Goal: Task Accomplishment & Management: Use online tool/utility

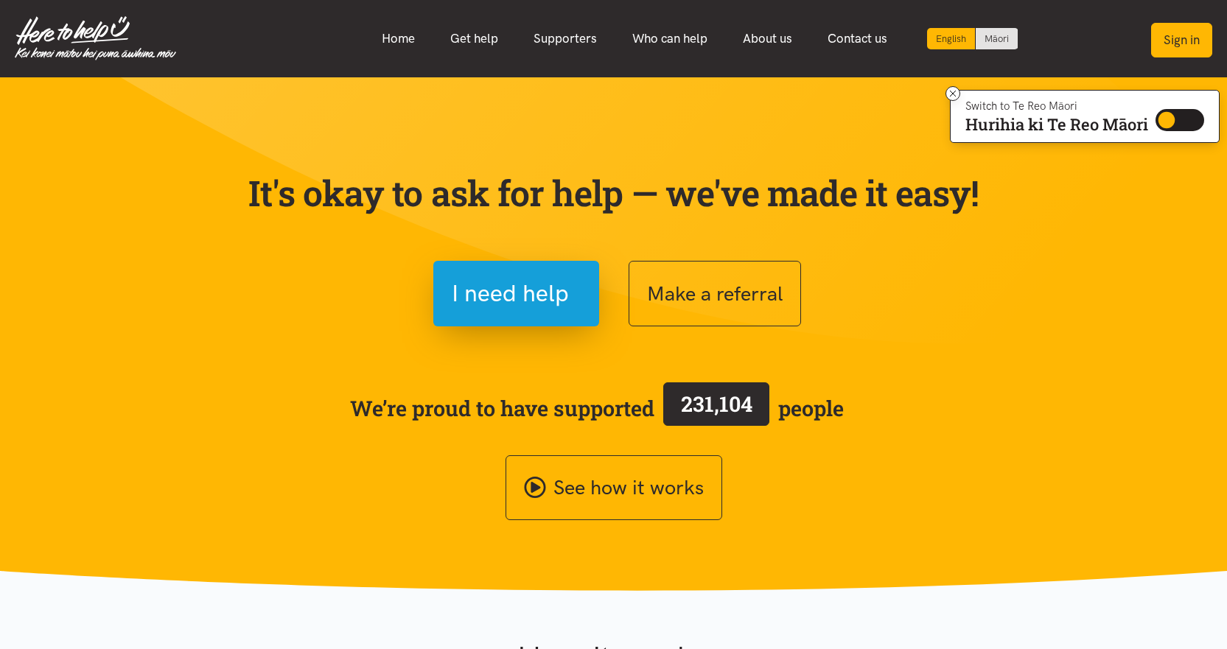
click at [1179, 37] on button "Sign in" at bounding box center [1181, 40] width 61 height 35
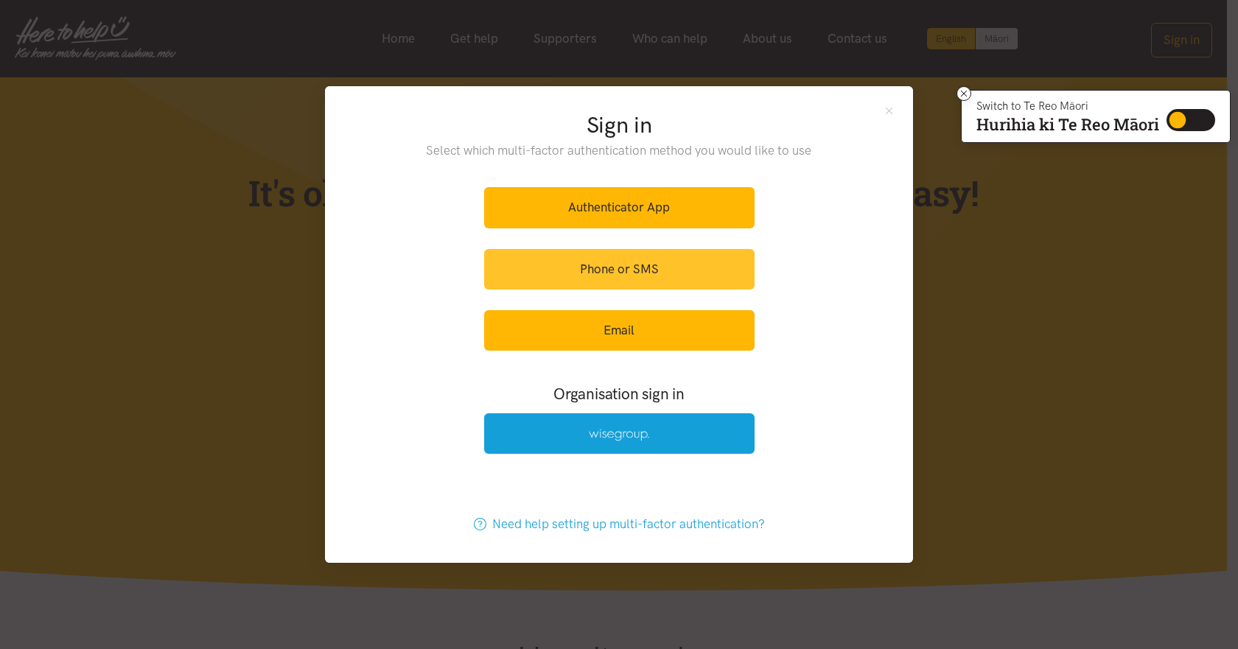
click at [674, 273] on link "Phone or SMS" at bounding box center [619, 269] width 271 height 41
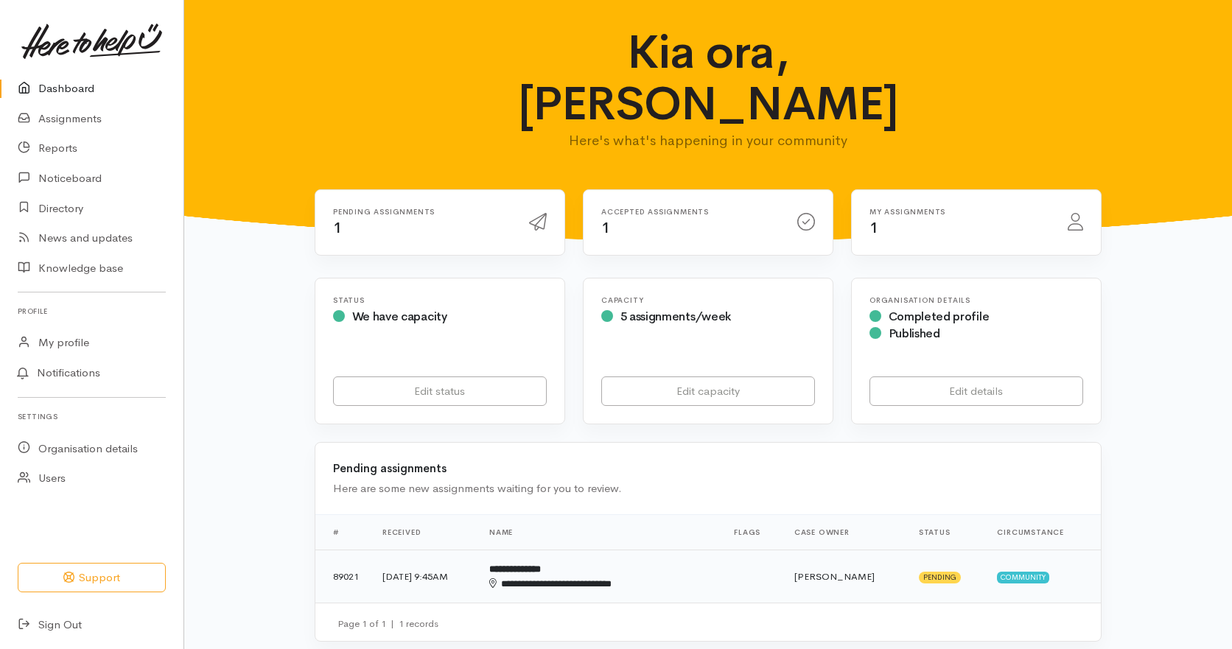
click at [541, 565] on b "**********" at bounding box center [515, 570] width 52 height 10
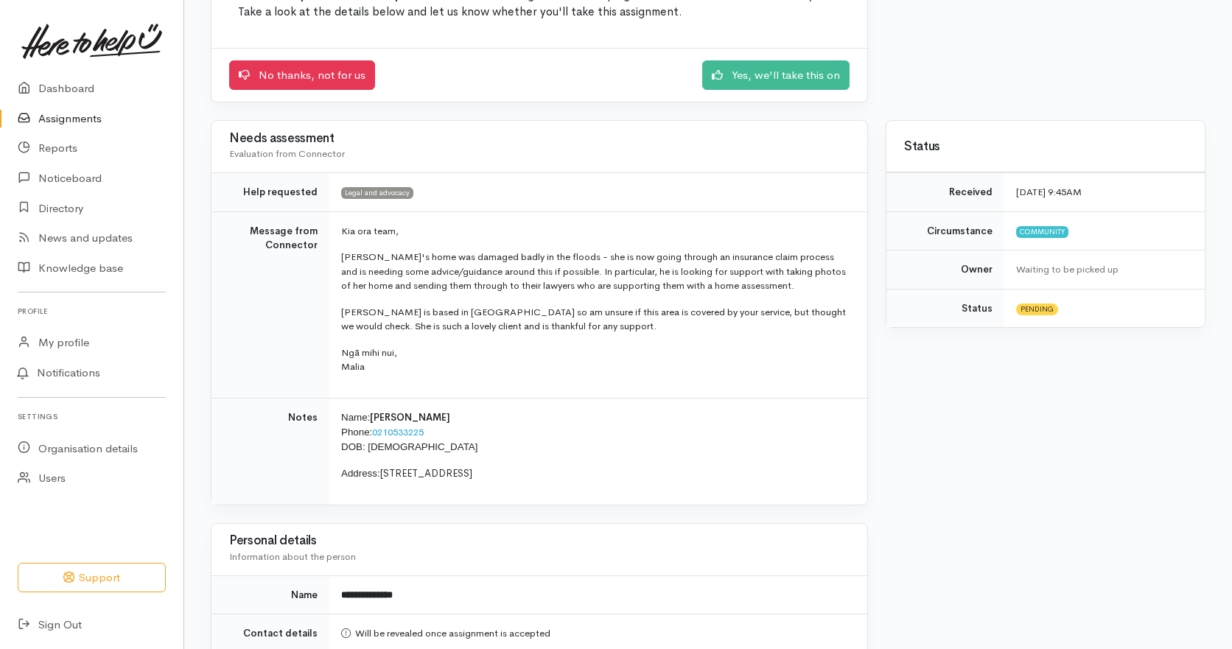
scroll to position [221, 0]
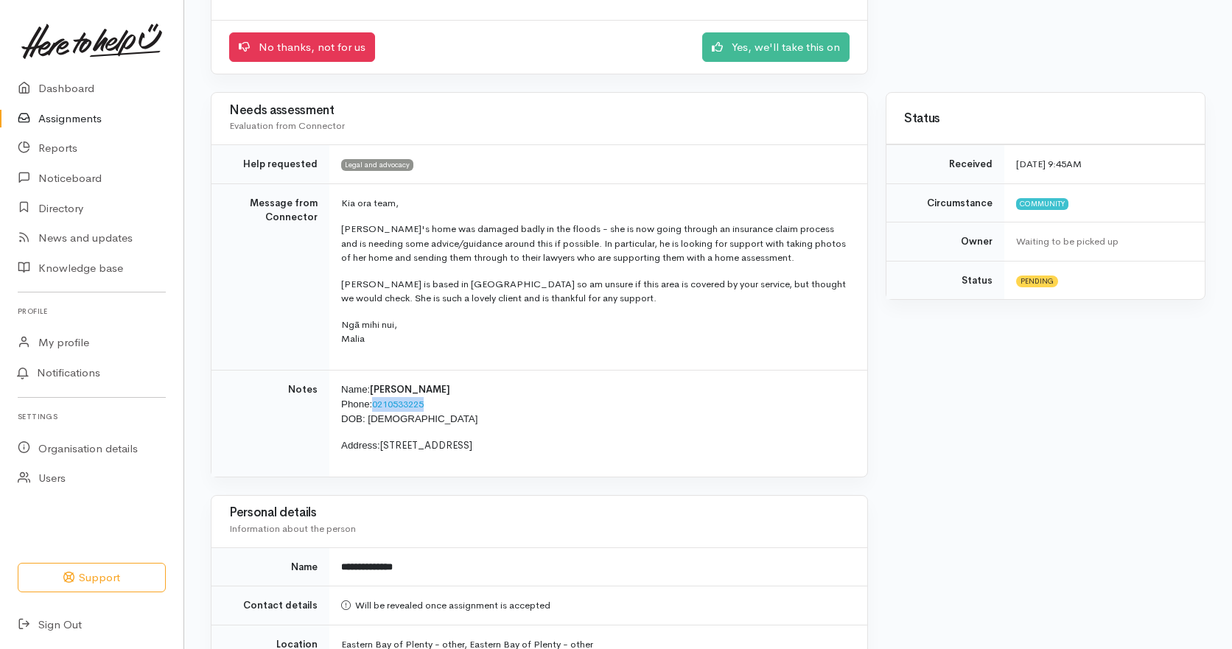
drag, startPoint x: 428, startPoint y: 406, endPoint x: 375, endPoint y: 406, distance: 53.1
click at [375, 406] on link "0210533225" at bounding box center [398, 404] width 52 height 13
copy link "0210533225"
drag, startPoint x: 422, startPoint y: 420, endPoint x: 370, endPoint y: 420, distance: 52.3
click at [370, 420] on p "Name: Fiona McIntosh Phone: 0210533225 DOB: 30/06/1954" at bounding box center [595, 405] width 509 height 44
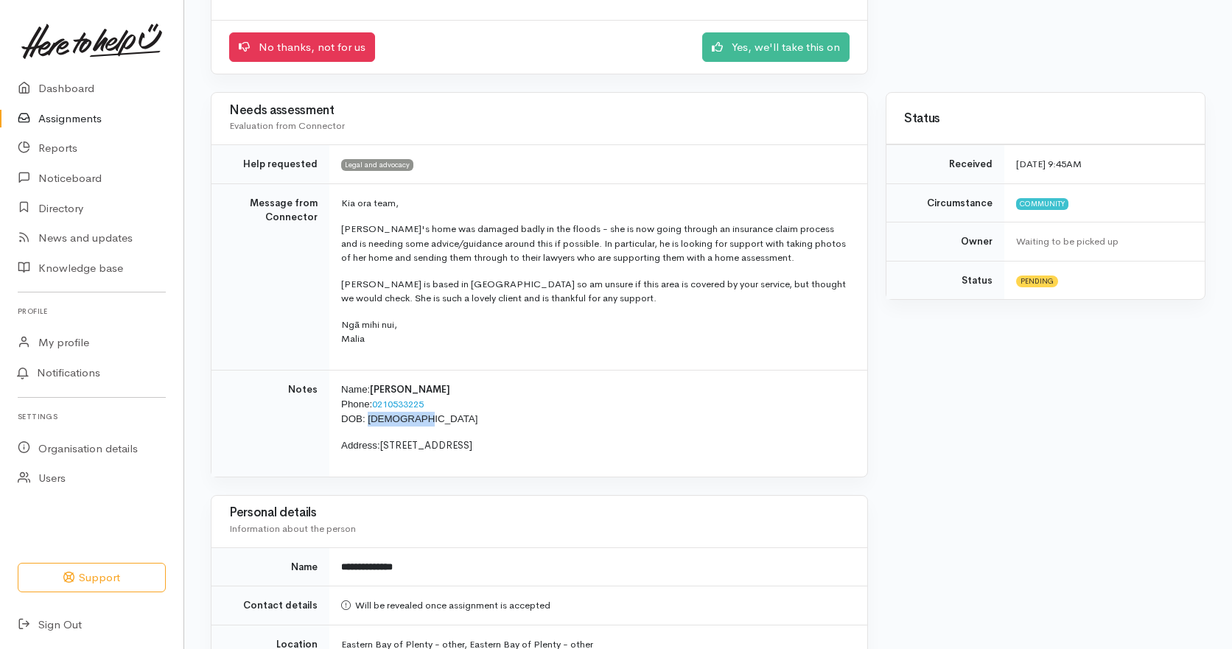
copy span "30/06/1954"
drag, startPoint x: 492, startPoint y: 447, endPoint x: 384, endPoint y: 447, distance: 107.6
click at [384, 447] on span "[STREET_ADDRESS]" at bounding box center [426, 445] width 92 height 13
copy span "14 Rata Ave, Edgecumbe"
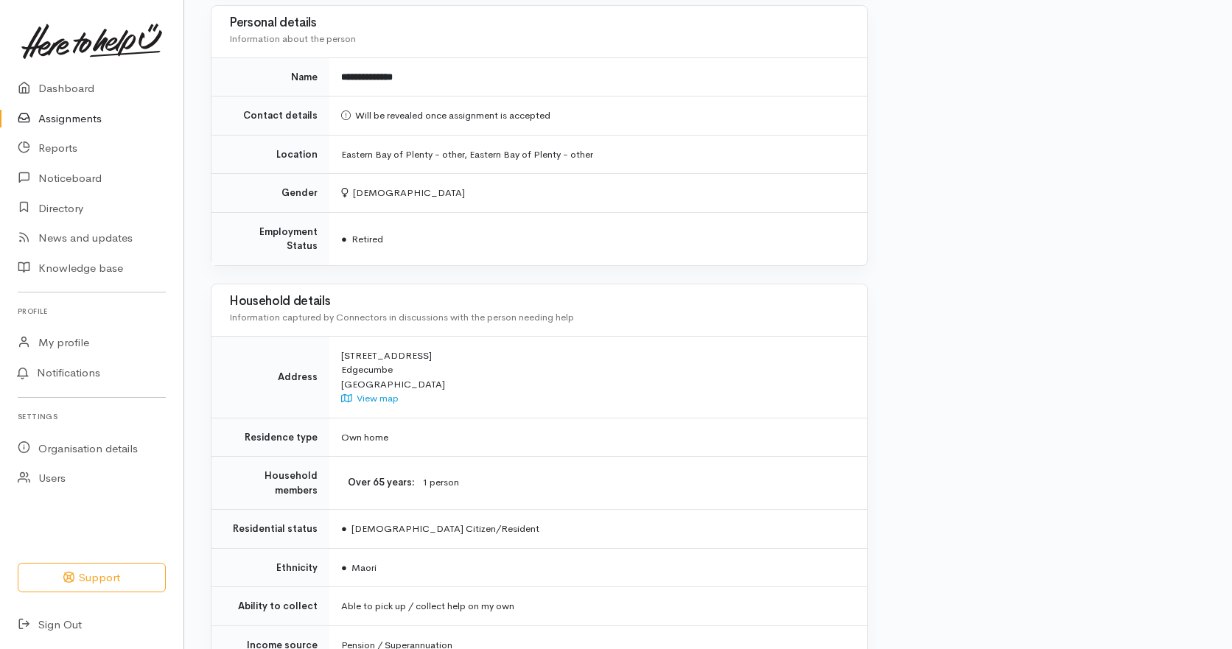
scroll to position [814, 0]
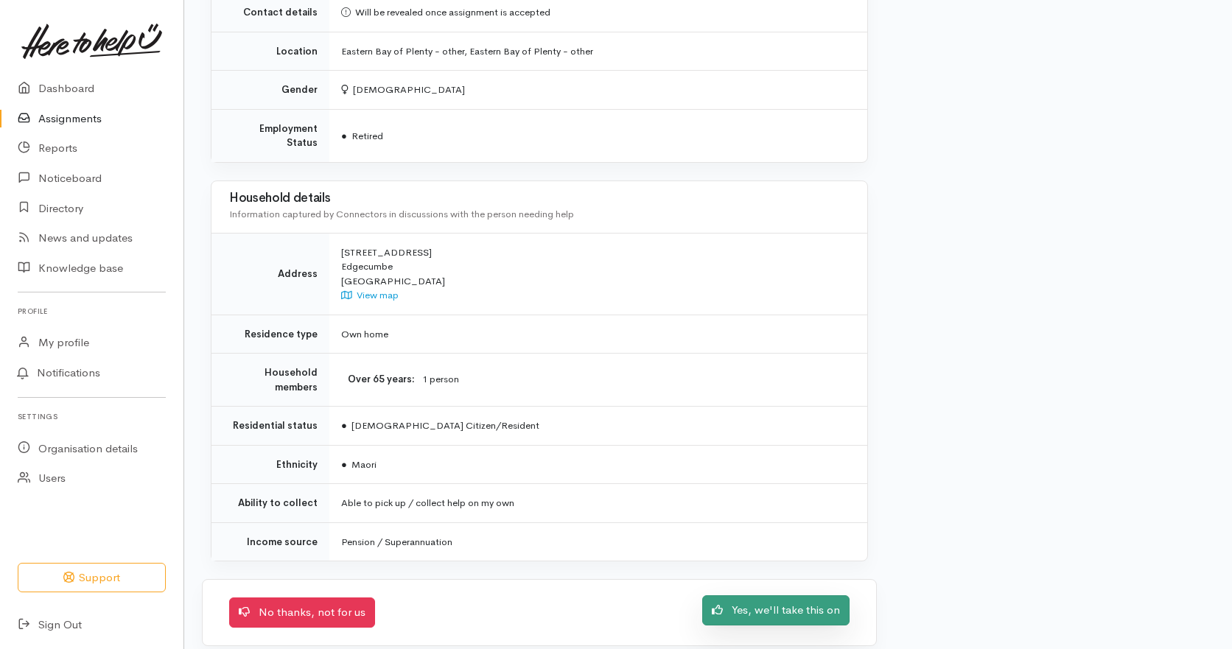
click at [791, 596] on link "Yes, we'll take this on" at bounding box center [775, 611] width 147 height 30
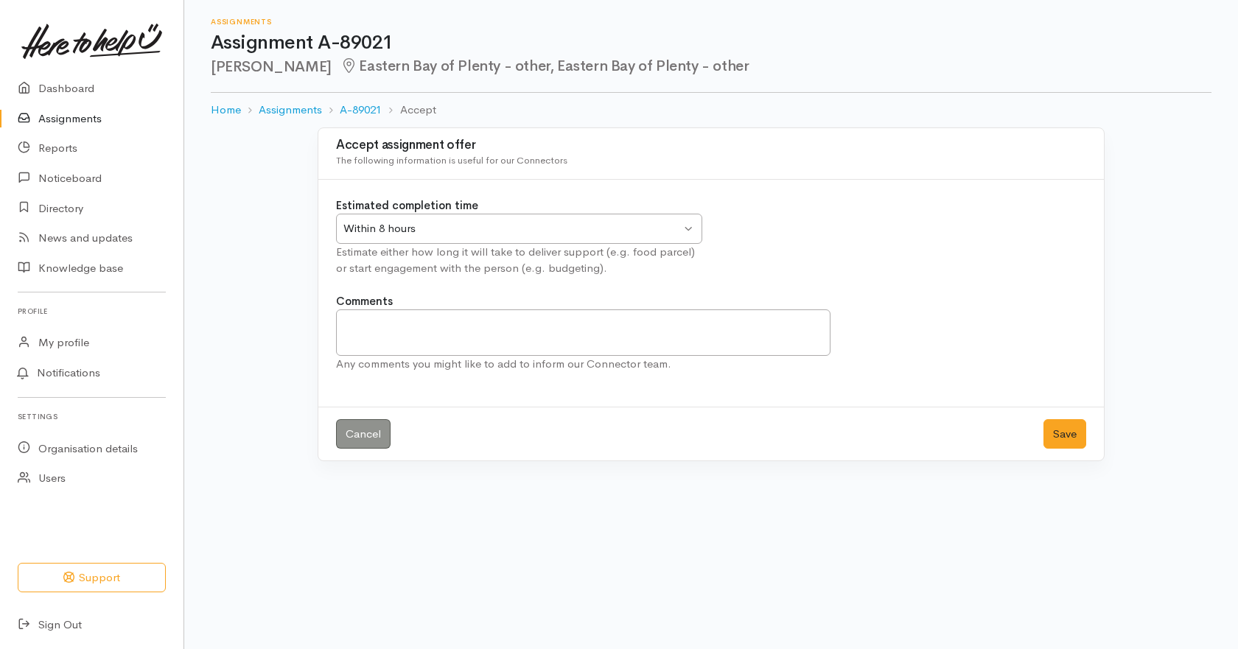
click at [691, 229] on div "Within 8 hours Within 8 hours" at bounding box center [519, 229] width 366 height 30
click at [1073, 438] on button "Save" at bounding box center [1065, 434] width 43 height 30
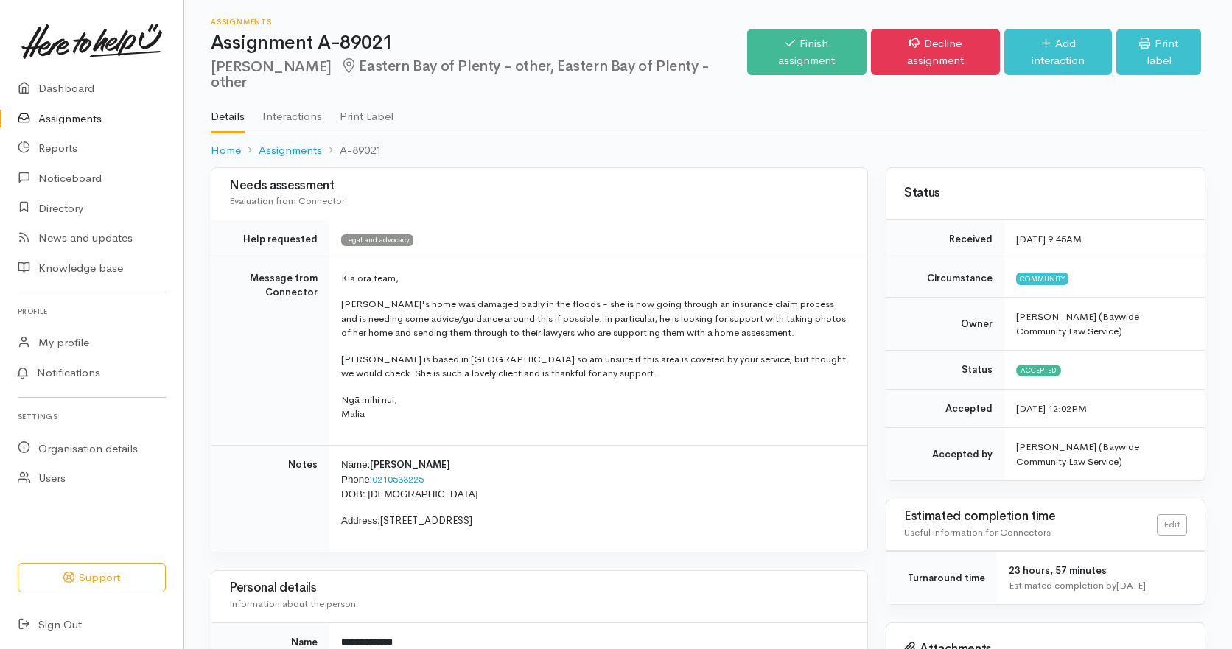
click at [67, 125] on link "Assignments" at bounding box center [92, 119] width 184 height 30
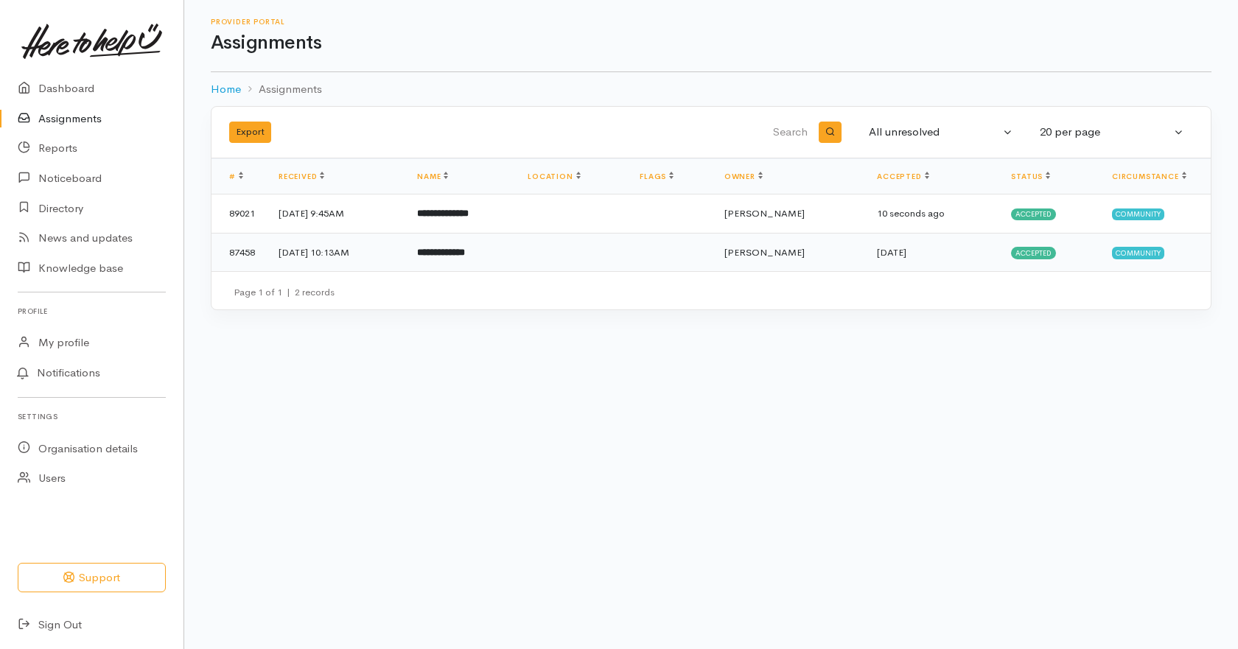
click at [465, 256] on b "**********" at bounding box center [441, 253] width 48 height 10
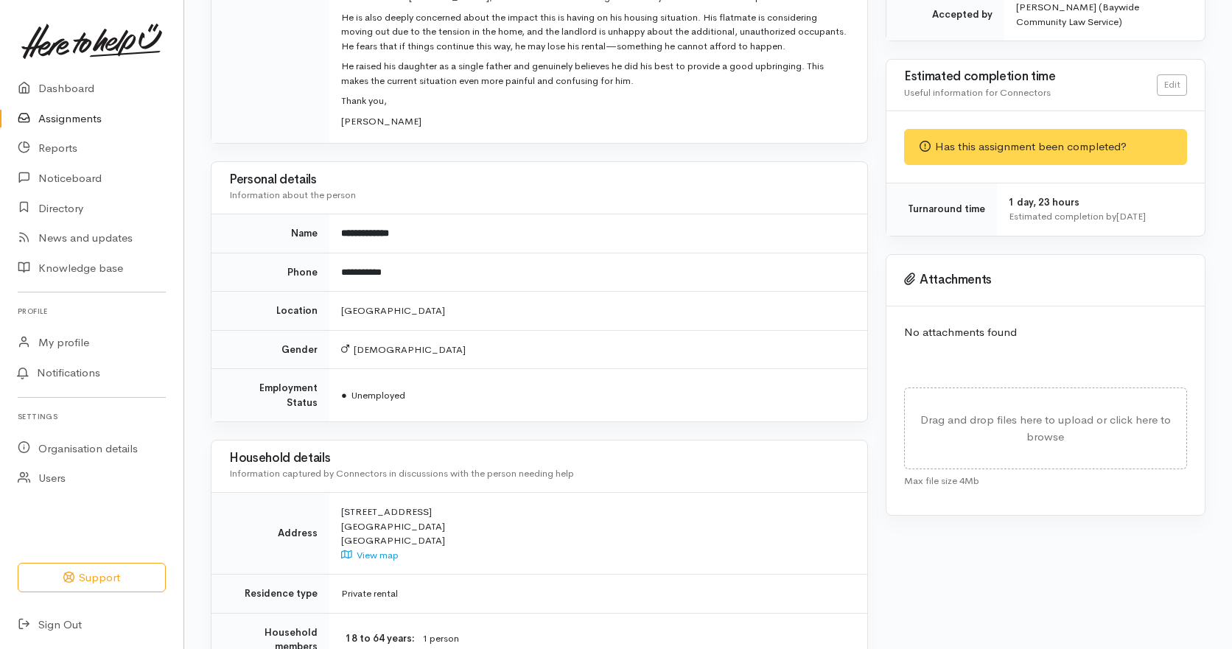
scroll to position [147, 0]
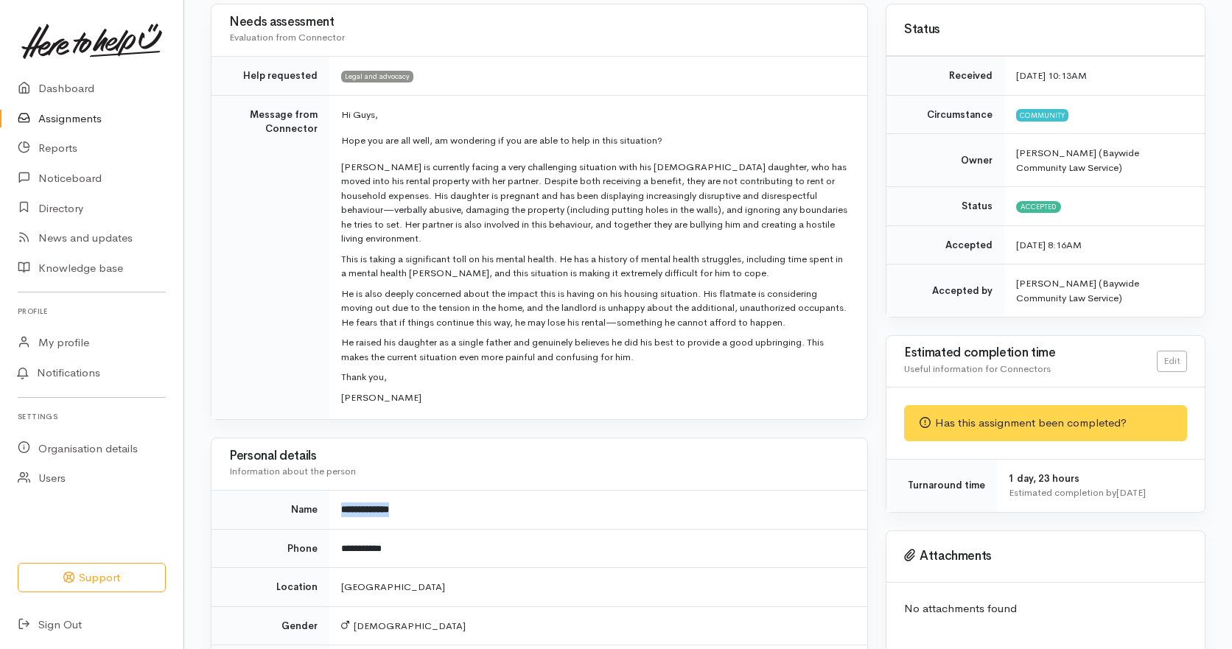
drag, startPoint x: 418, startPoint y: 496, endPoint x: 340, endPoint y: 503, distance: 78.5
click at [340, 503] on td "**********" at bounding box center [598, 510] width 538 height 39
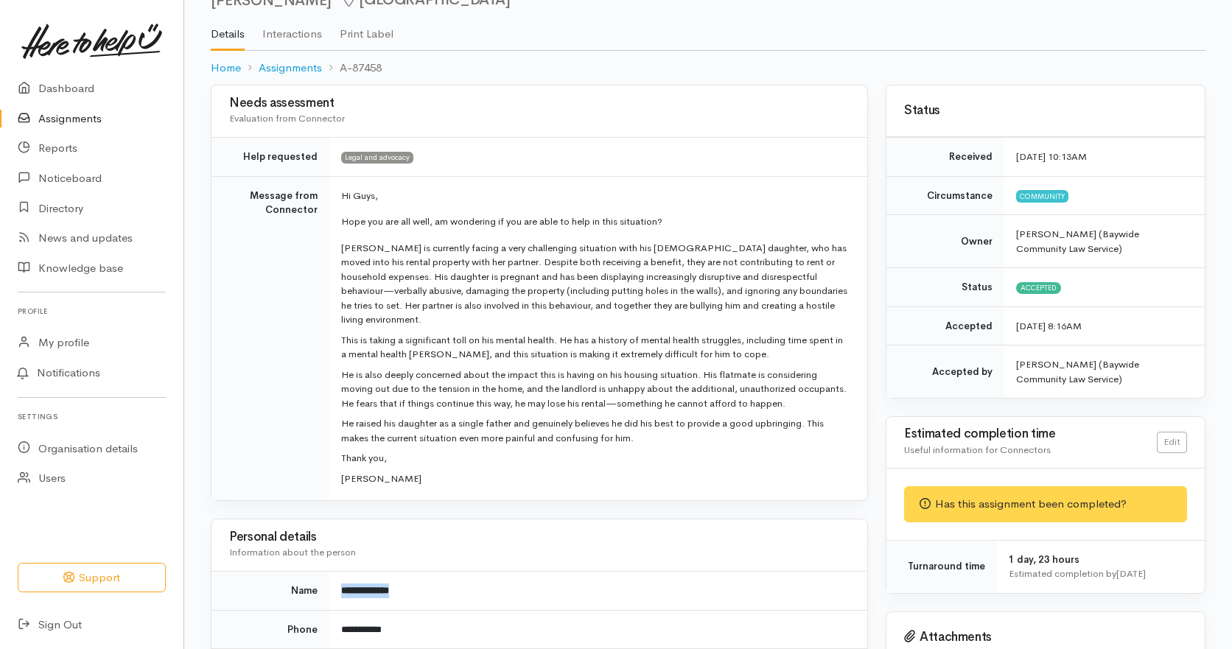
scroll to position [0, 0]
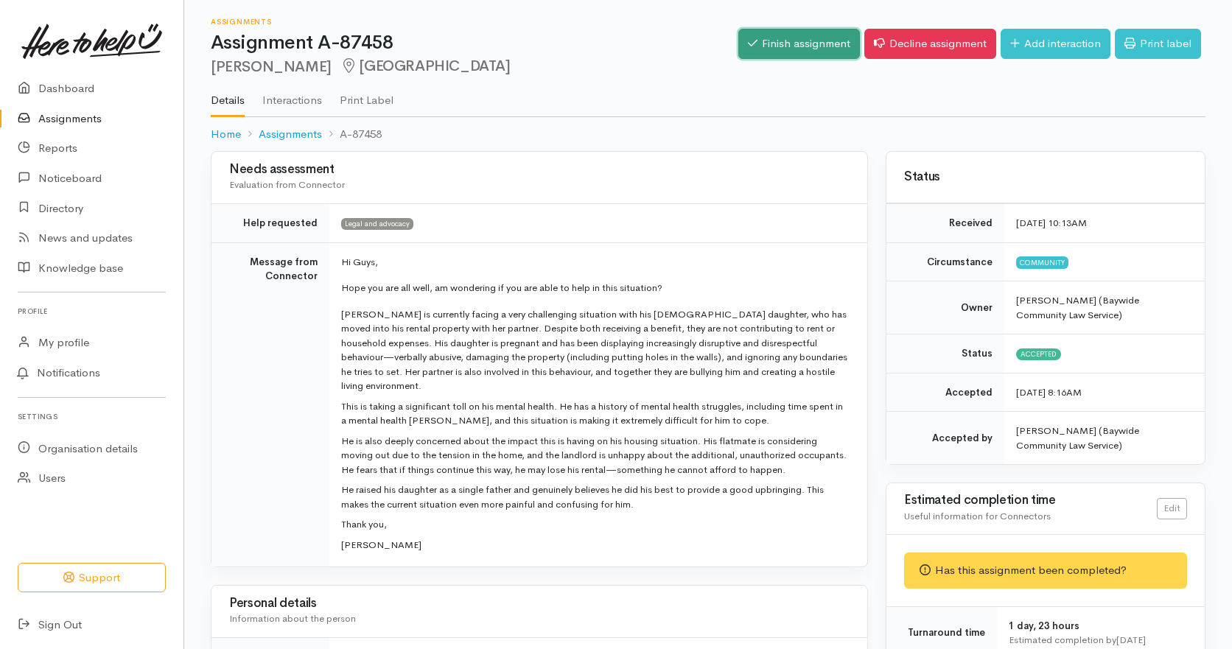
drag, startPoint x: 807, startPoint y: 38, endPoint x: 807, endPoint y: 46, distance: 8.1
click at [807, 38] on link "Finish assignment" at bounding box center [800, 44] width 122 height 30
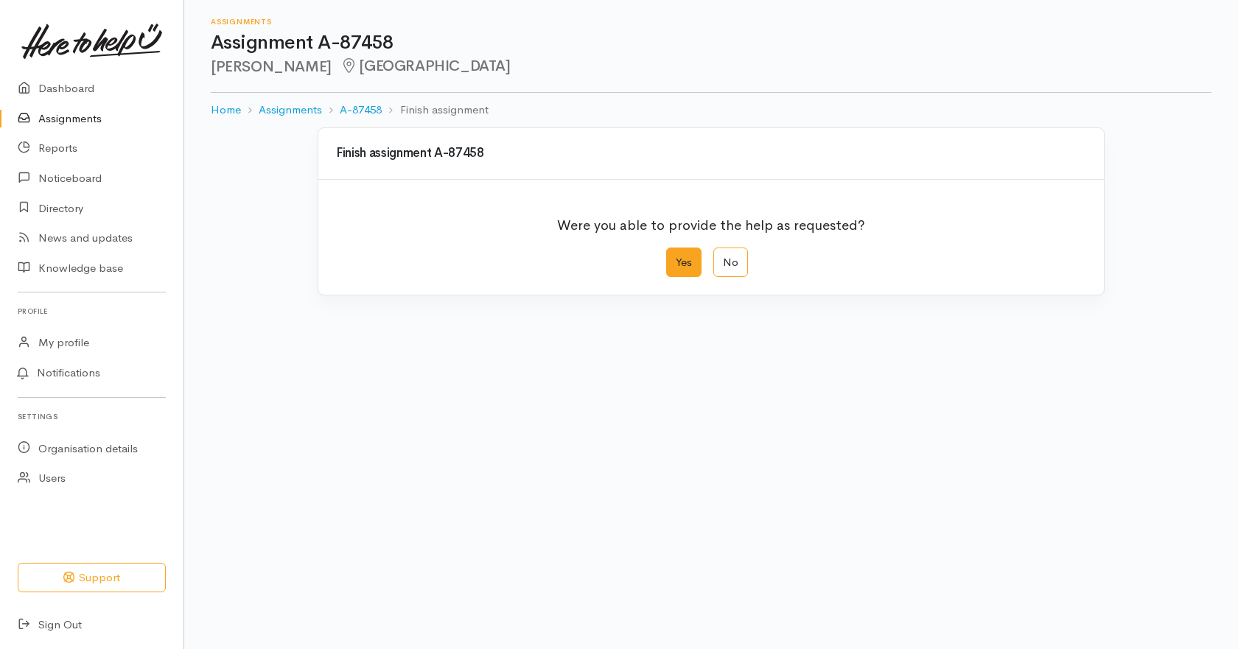
click at [690, 262] on label "Yes" at bounding box center [683, 263] width 35 height 30
click at [676, 257] on input "Yes" at bounding box center [671, 253] width 10 height 10
radio input "true"
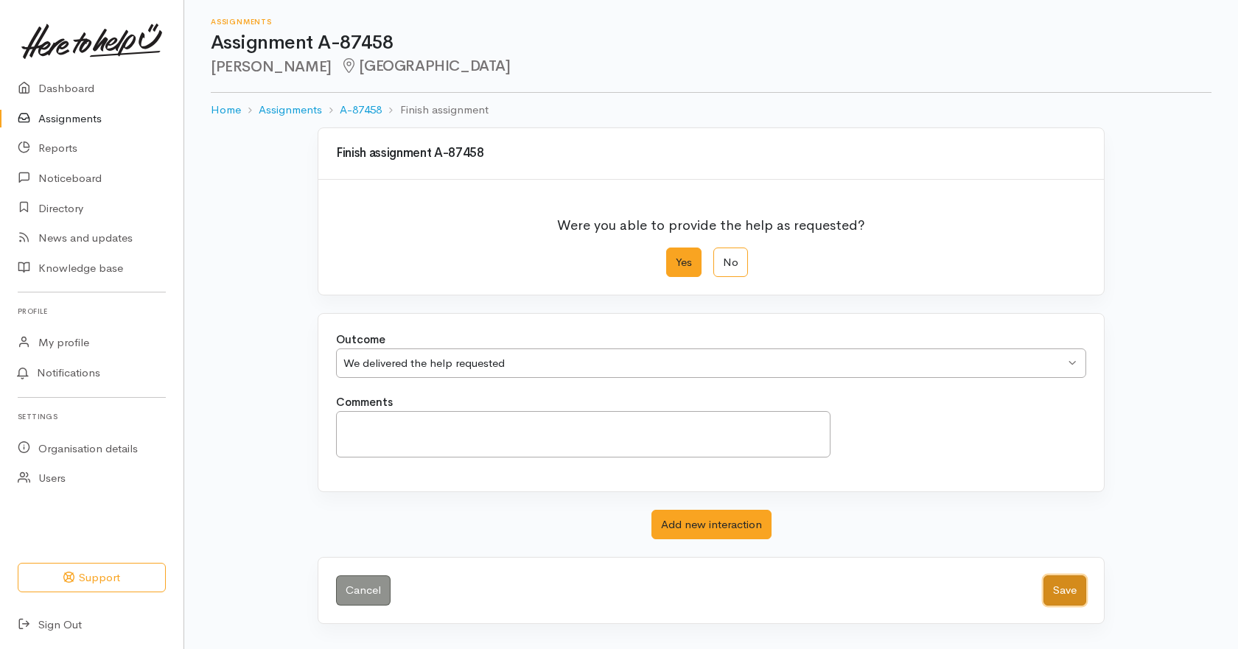
click at [1076, 592] on button "Save" at bounding box center [1065, 591] width 43 height 30
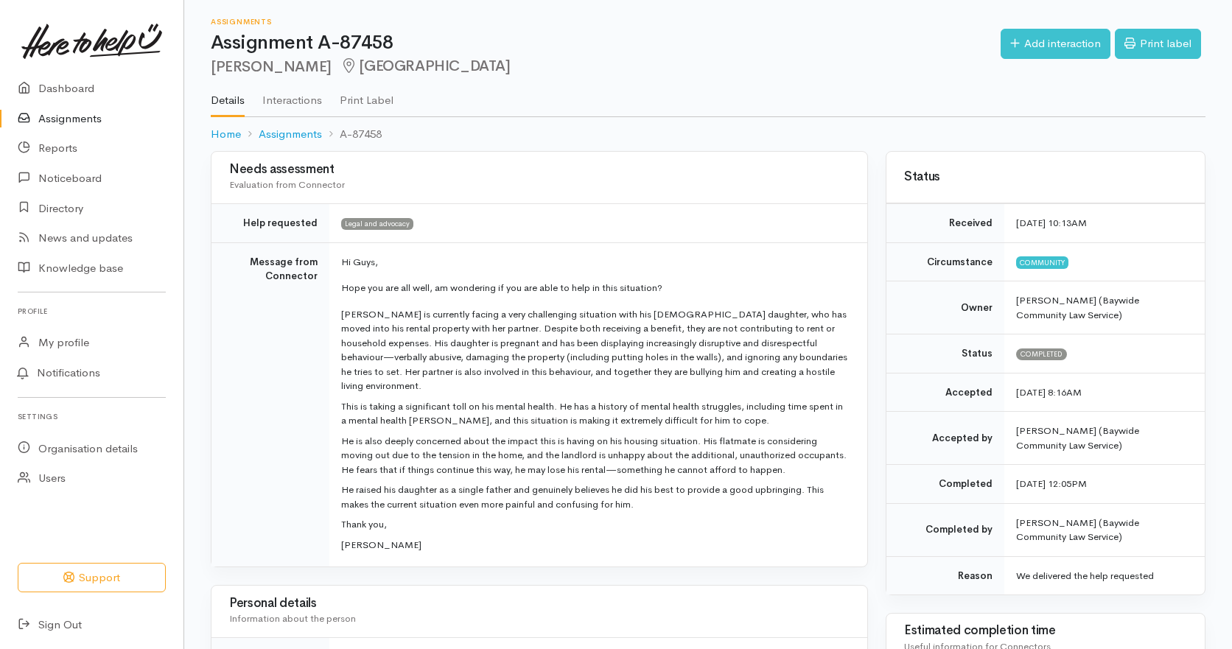
click at [91, 118] on link "Assignments" at bounding box center [92, 119] width 184 height 30
